Goal: Obtain resource: Obtain resource

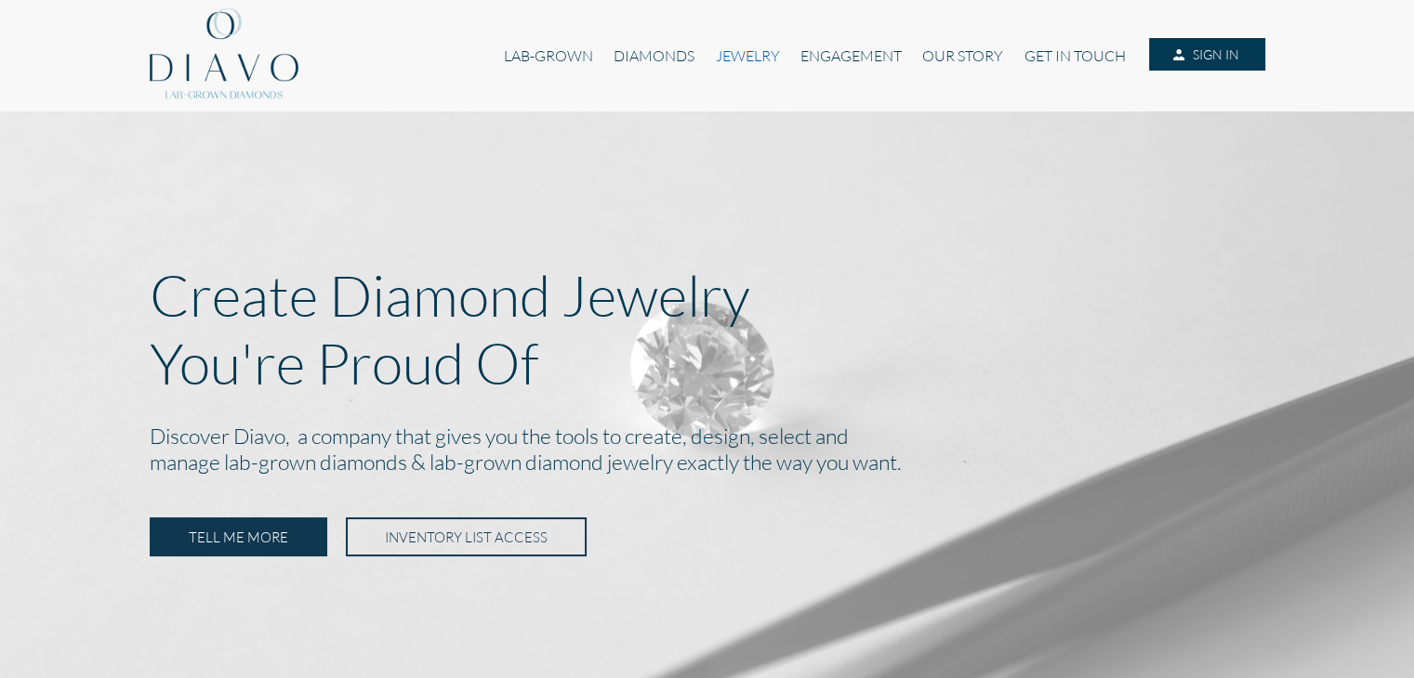
click at [766, 59] on link "JEWELRY" at bounding box center [746, 55] width 85 height 35
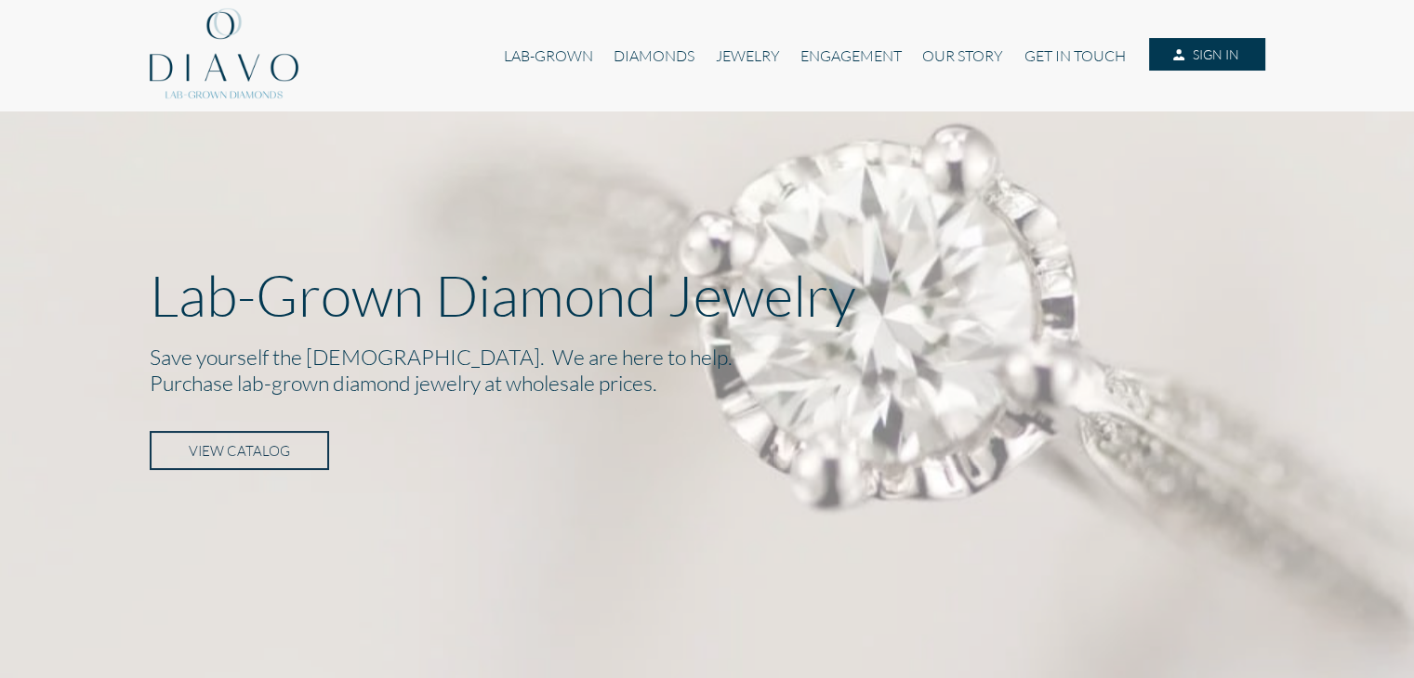
click at [297, 444] on link "VIEW CATALOG" at bounding box center [239, 450] width 179 height 39
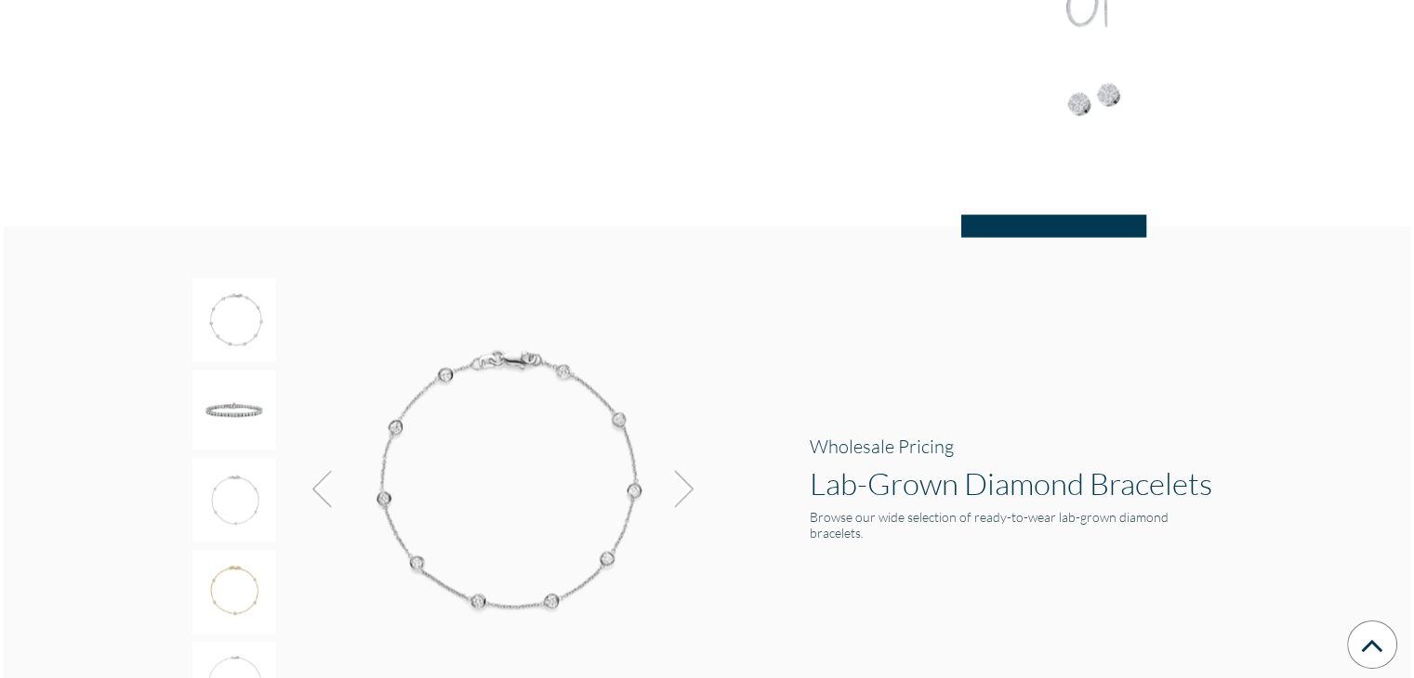
scroll to position [3027, 0]
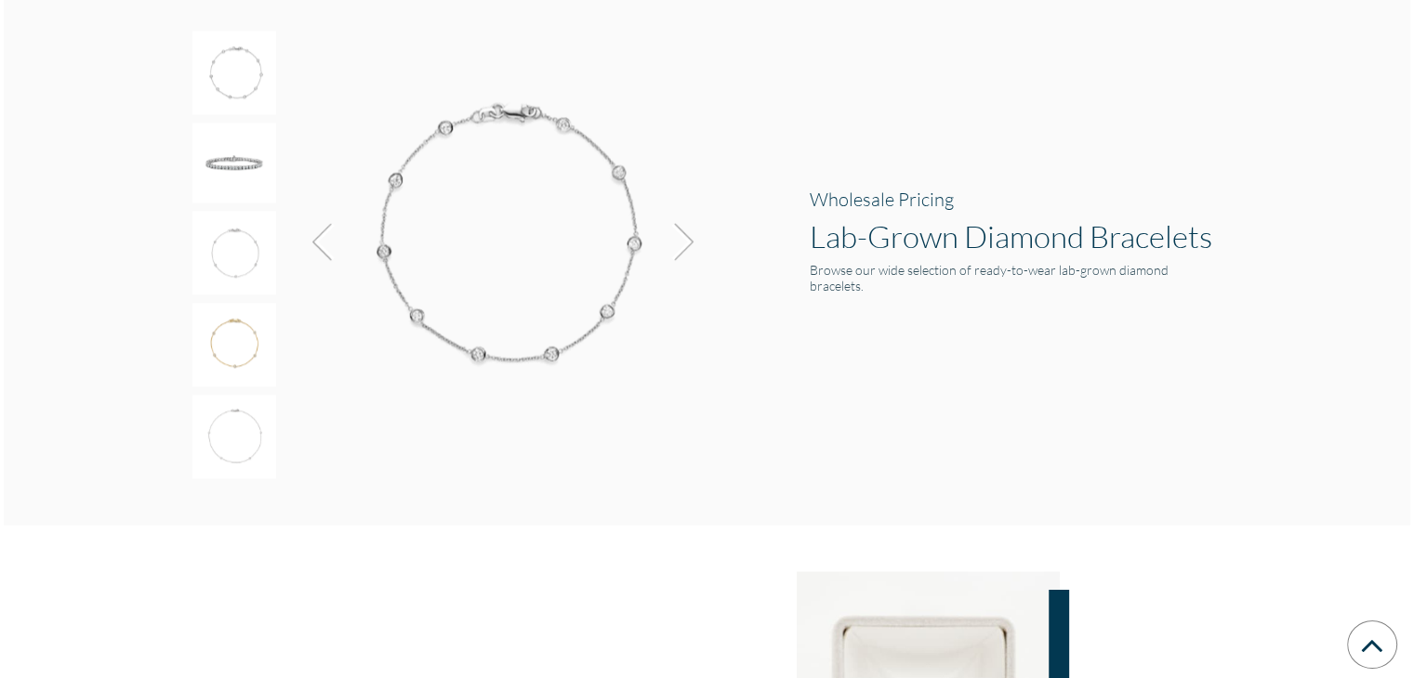
click at [901, 243] on h1 "Lab-Grown Diamond Bracelets" at bounding box center [1016, 235] width 414 height 37
click at [877, 204] on h3 "Wholesale Pricing" at bounding box center [1016, 199] width 414 height 22
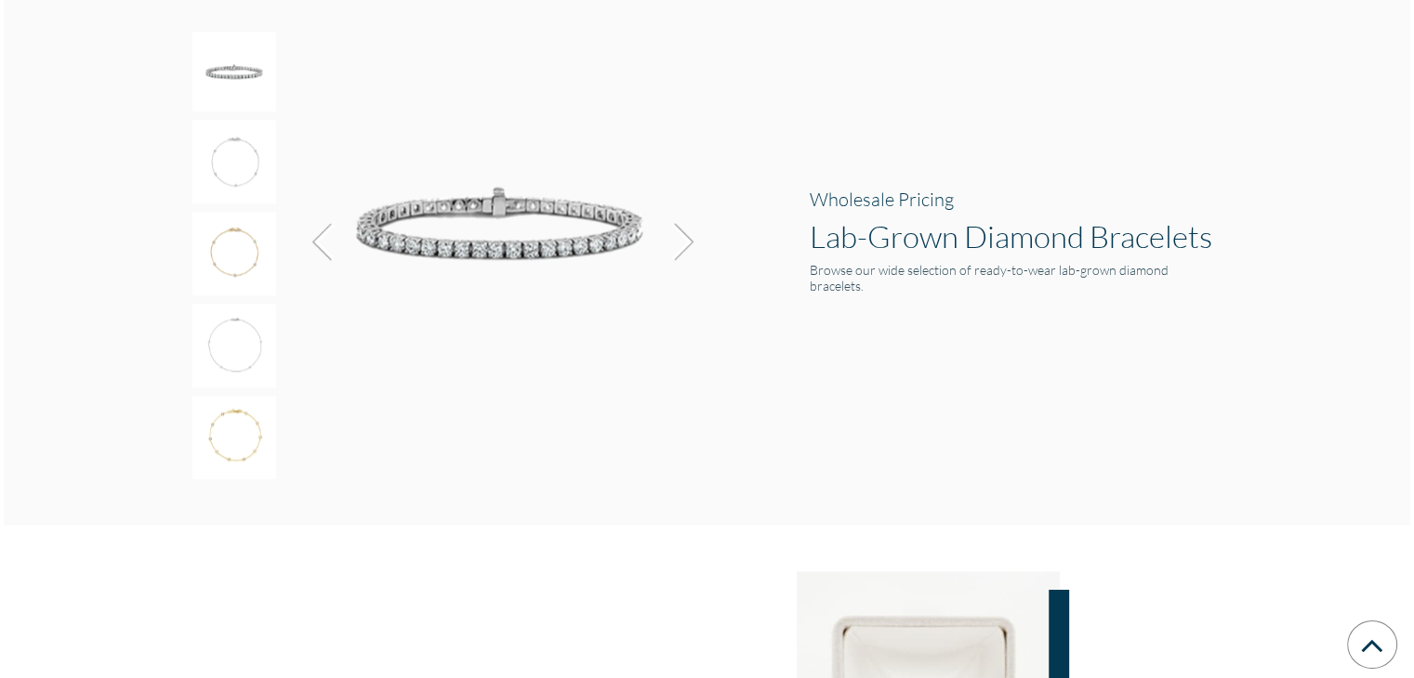
click at [883, 267] on div "Wholesale Pricing Lab-Grown Diamond Bracelets Browse our wide selection of read…" at bounding box center [1015, 252] width 441 height 128
click at [546, 233] on img at bounding box center [500, 224] width 418 height 399
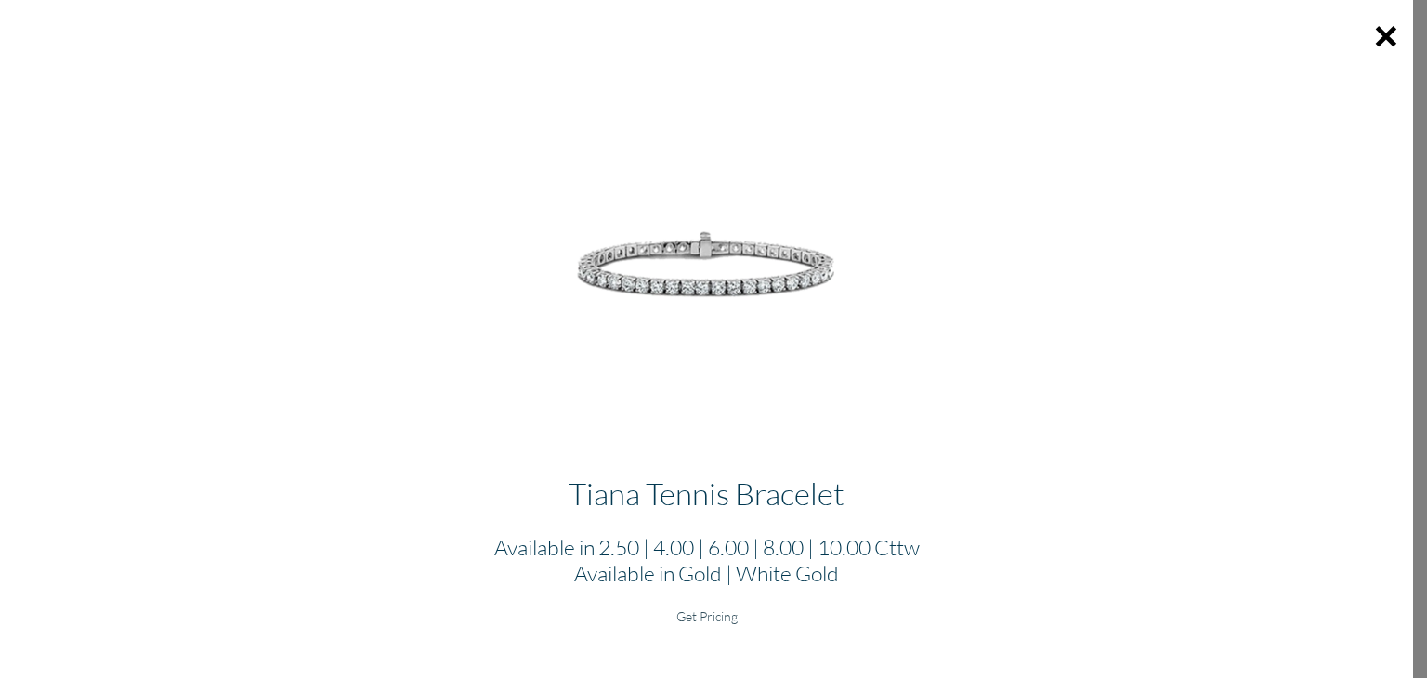
click at [708, 611] on h6 "Get Pricing" at bounding box center [707, 617] width 1384 height 16
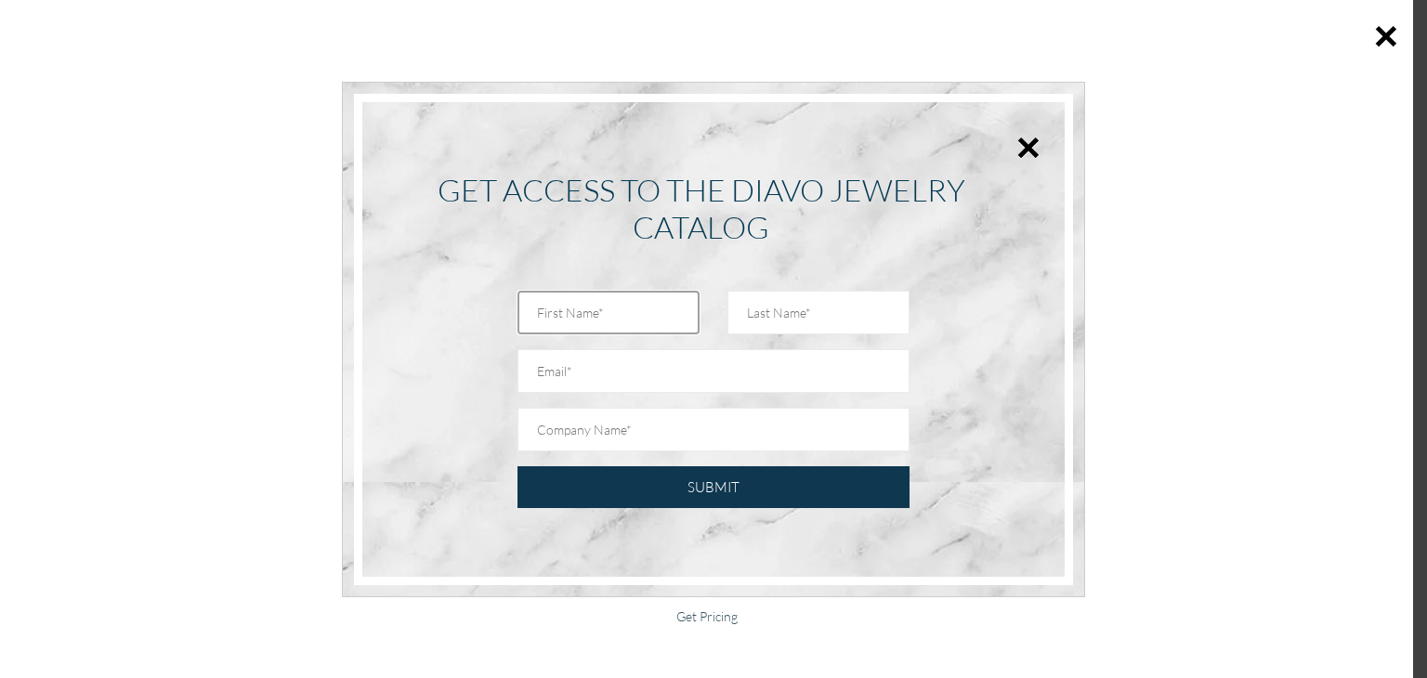
click at [598, 310] on input "text" at bounding box center [609, 313] width 182 height 44
type input "Hayley"
type input "Dryer"
type input "[EMAIL_ADDRESS][DOMAIN_NAME]"
click at [615, 422] on input "text" at bounding box center [714, 430] width 392 height 44
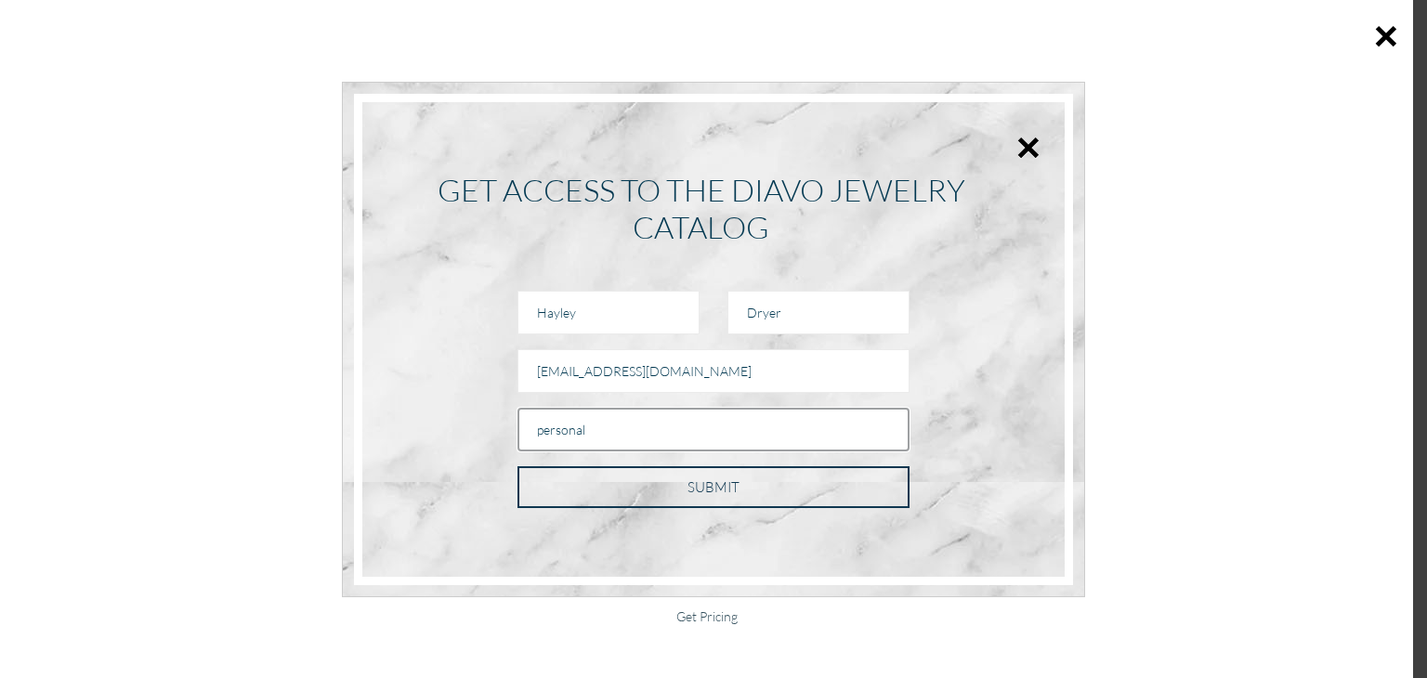
type input "personal"
click at [647, 486] on input "SUBMIT" at bounding box center [714, 488] width 392 height 42
click at [769, 500] on input "SUBMIT" at bounding box center [714, 488] width 392 height 42
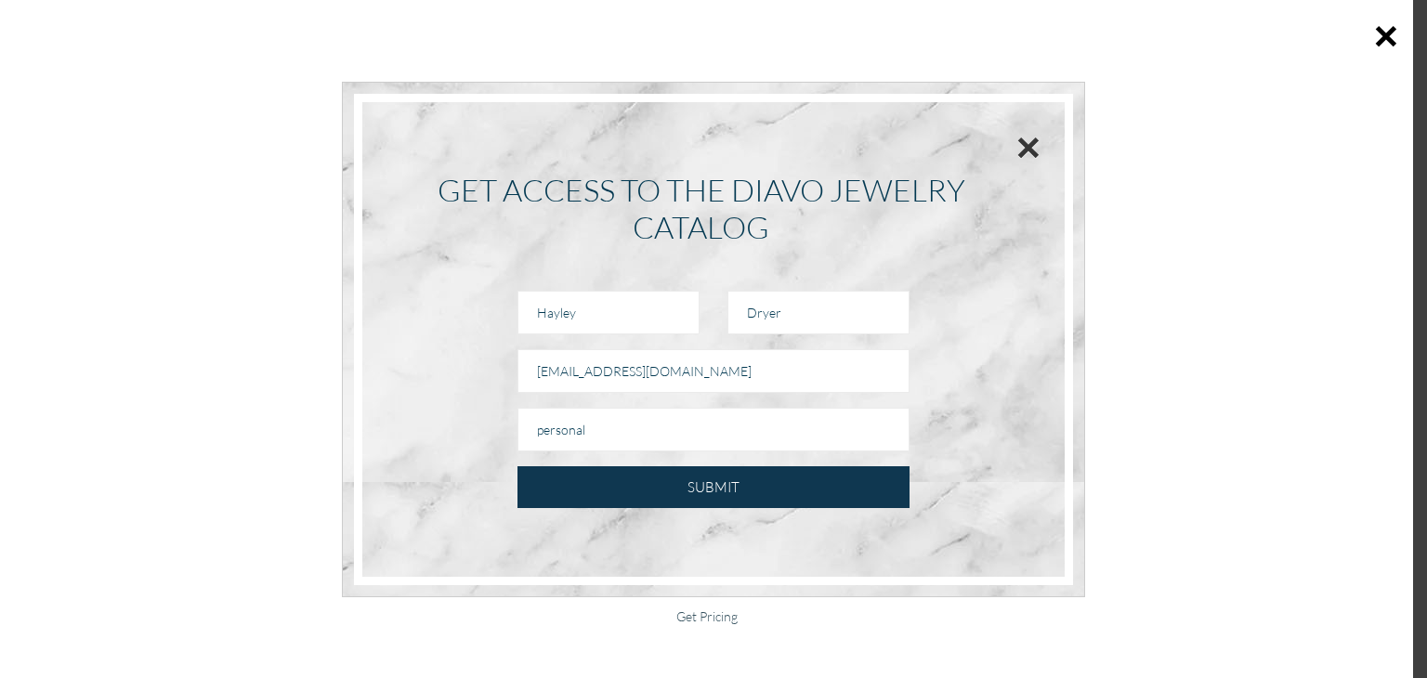
click at [1024, 151] on button "×" at bounding box center [1029, 147] width 24 height 42
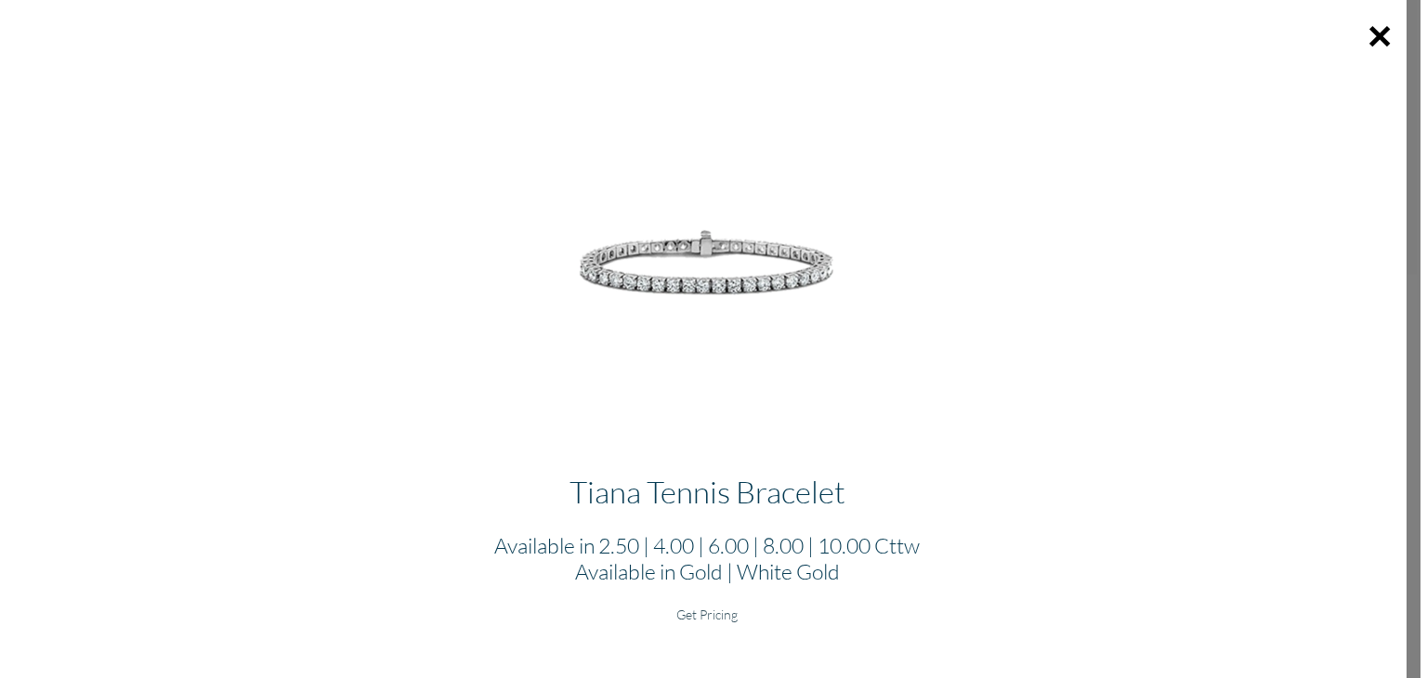
scroll to position [3399, 0]
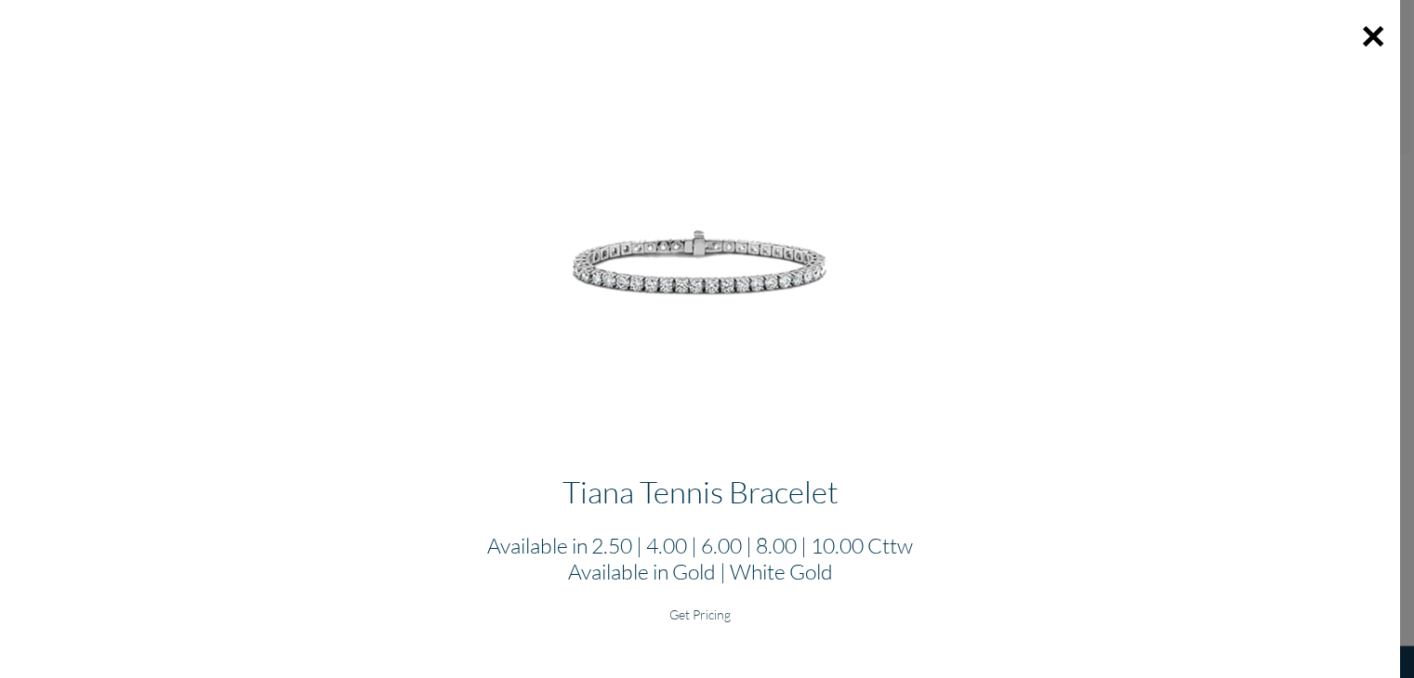
click at [716, 623] on div "Tiana Tennis Bracelet Available in 2.50 | 4.00 | 6.00 | 8.00 | 10.00 Cttw Avail…" at bounding box center [700, 567] width 1400 height 221
click at [716, 614] on h6 "Get Pricing" at bounding box center [700, 615] width 1370 height 16
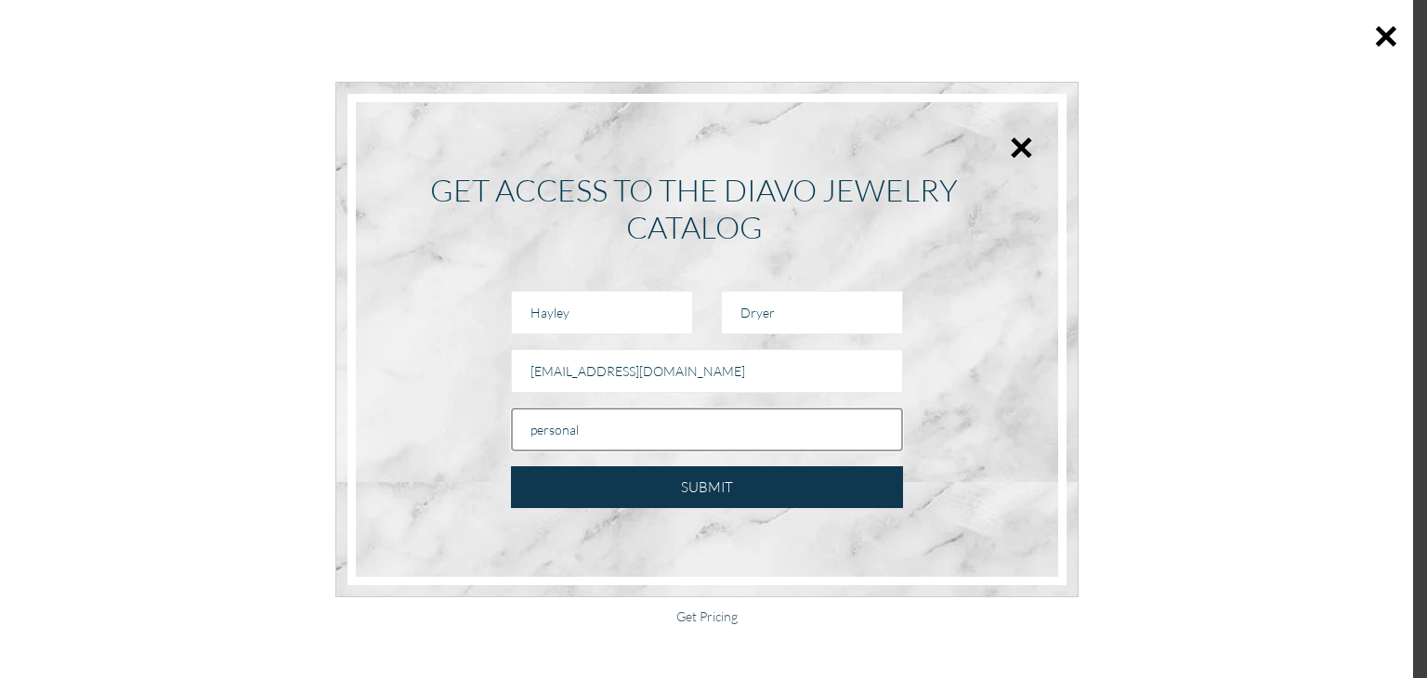
click at [617, 426] on input "personal" at bounding box center [707, 430] width 392 height 44
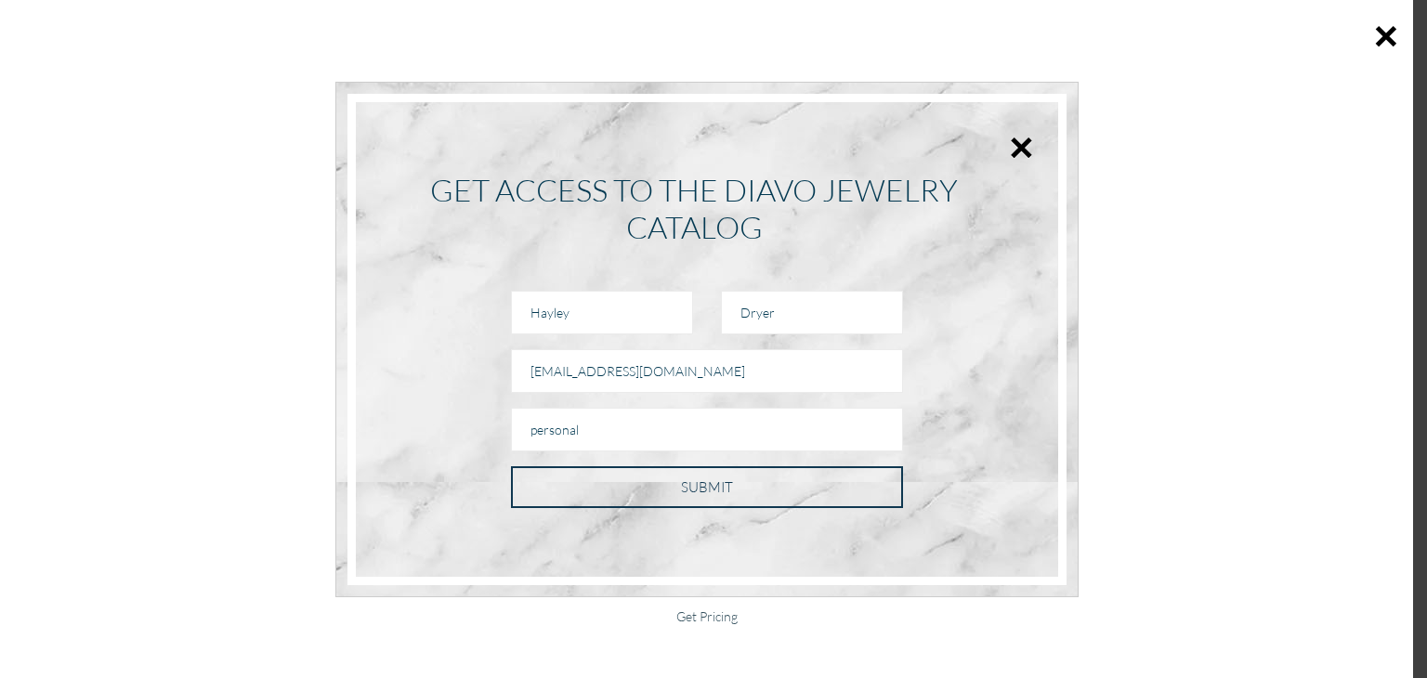
click at [714, 506] on input "SUBMIT" at bounding box center [707, 488] width 392 height 42
click at [703, 480] on input "SUBMIT" at bounding box center [707, 488] width 392 height 42
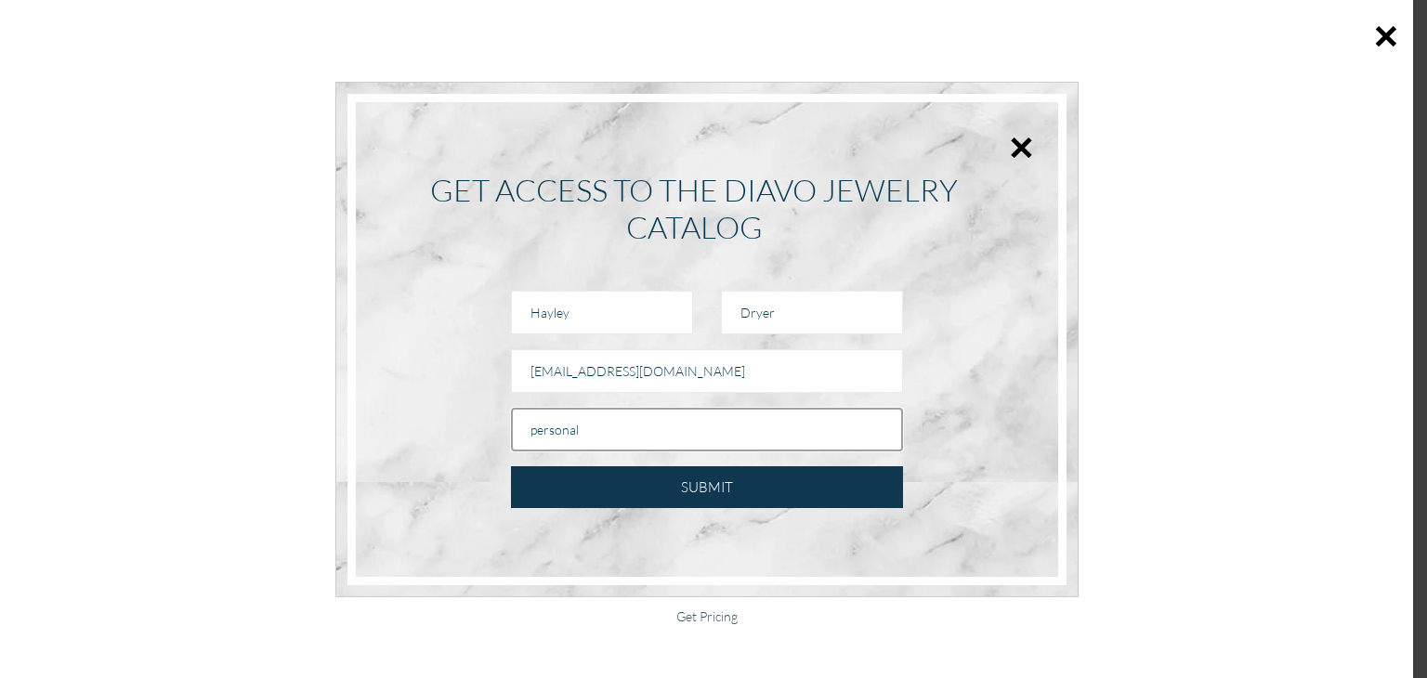
drag, startPoint x: 623, startPoint y: 433, endPoint x: 526, endPoint y: 433, distance: 96.7
click at [526, 433] on input "personal" at bounding box center [707, 430] width 392 height 44
click at [807, 529] on div "× GET ACCESS TO THE DIAVO JEWELRY CATALOG [GEOGRAPHIC_DATA] Dryer SUBMIT" at bounding box center [707, 340] width 684 height 456
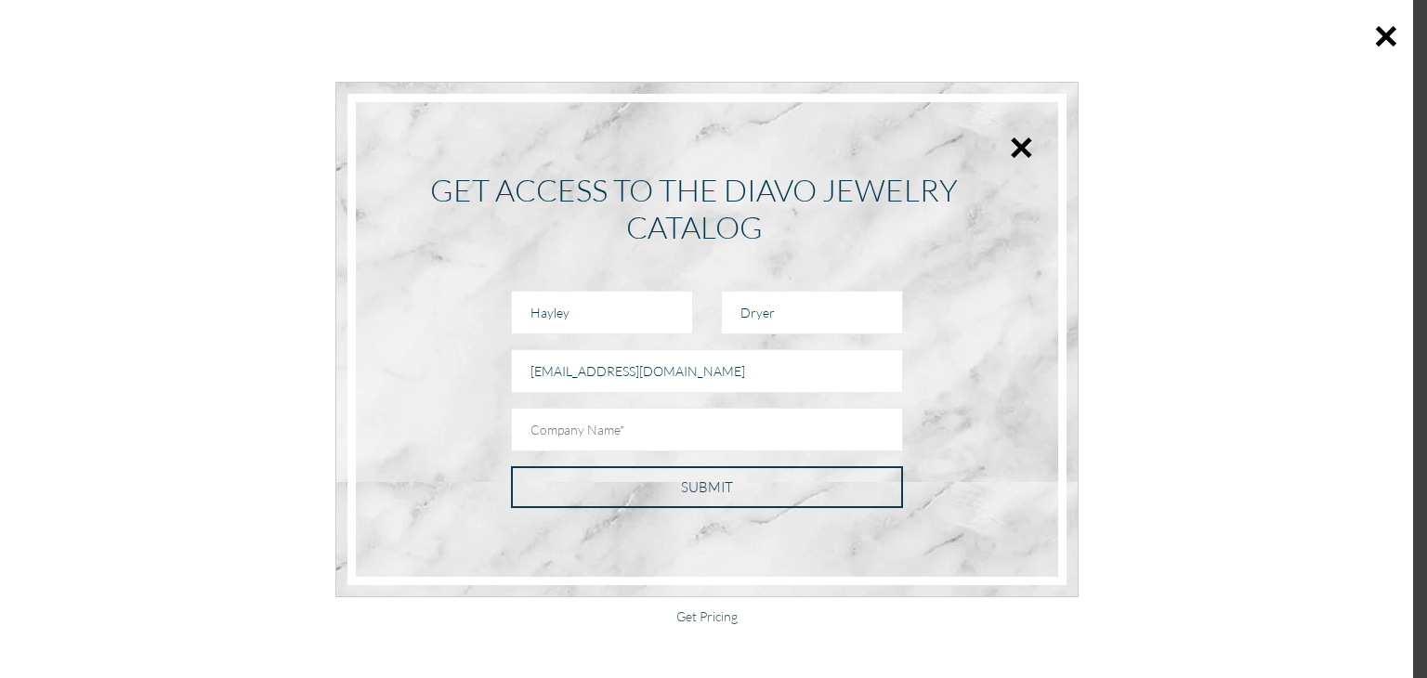
click at [755, 474] on input "SUBMIT" at bounding box center [707, 488] width 392 height 42
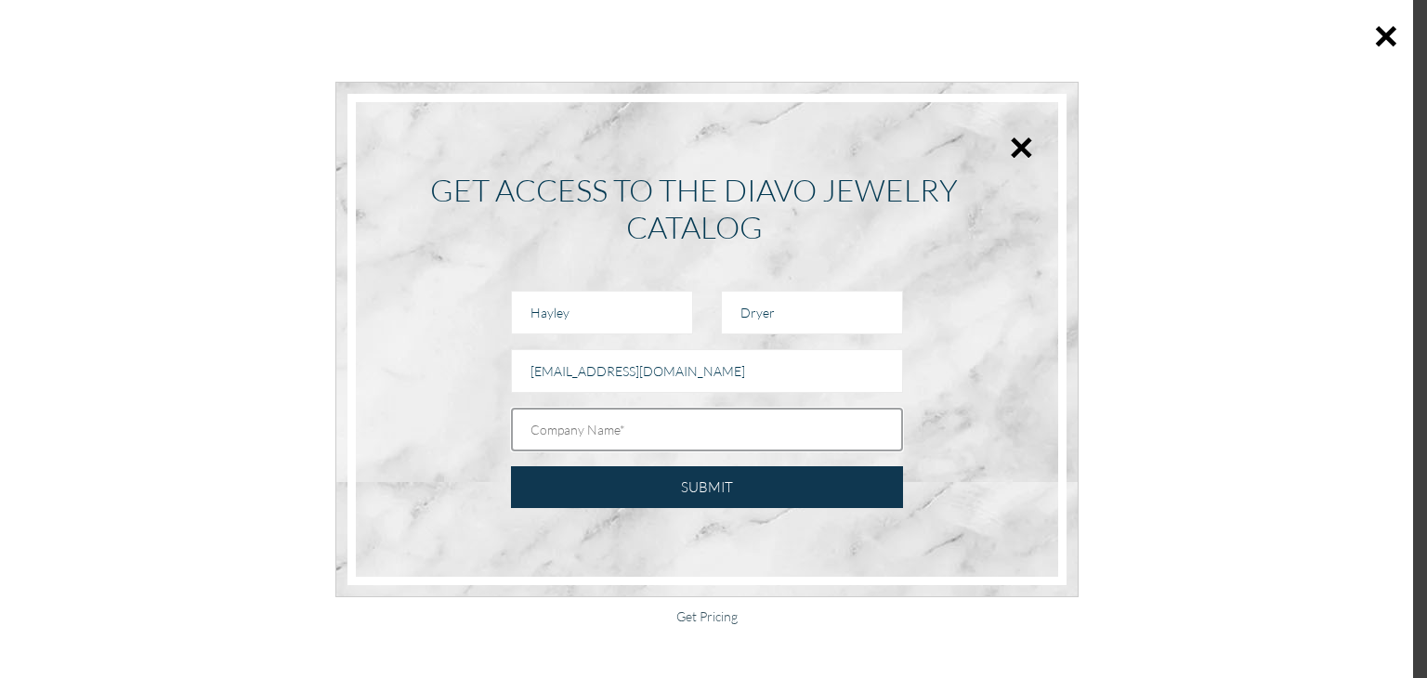
click at [710, 441] on input "text" at bounding box center [707, 430] width 392 height 44
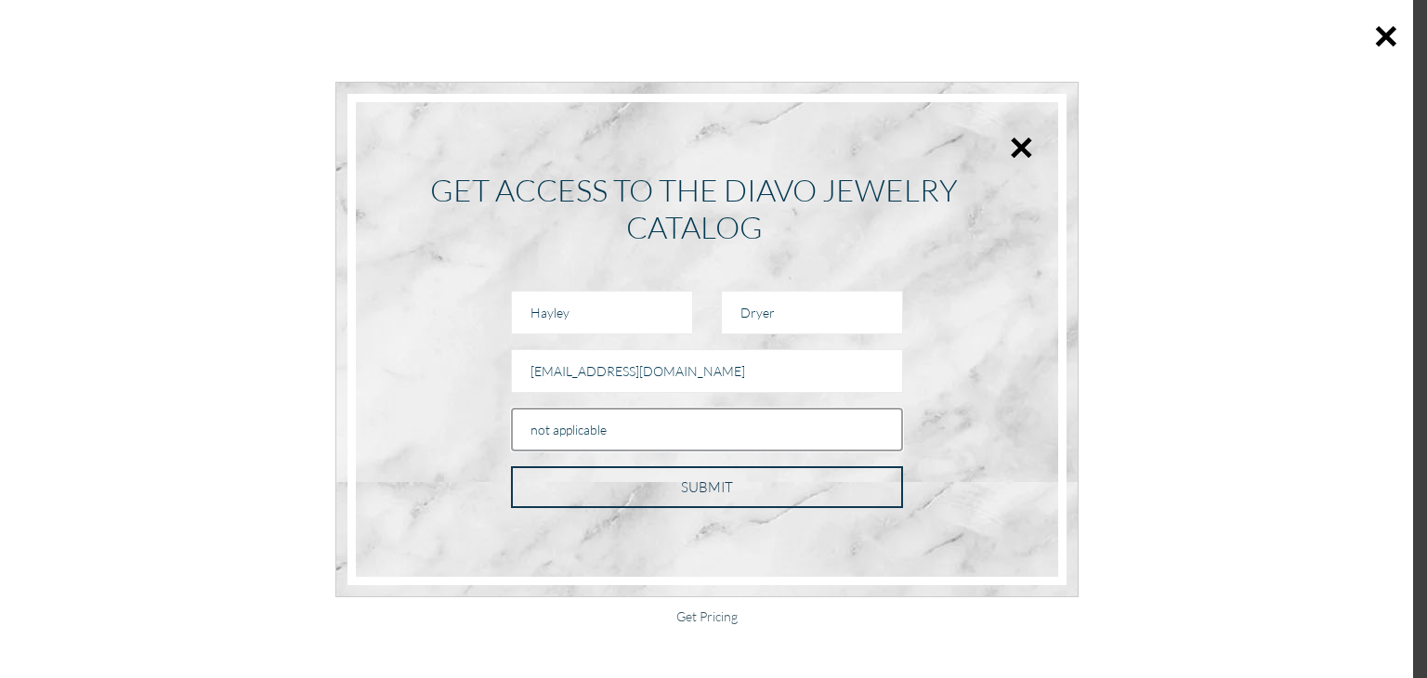
type input "not applicable"
click at [685, 488] on input "SUBMIT" at bounding box center [707, 488] width 392 height 42
